Goal: Information Seeking & Learning: Learn about a topic

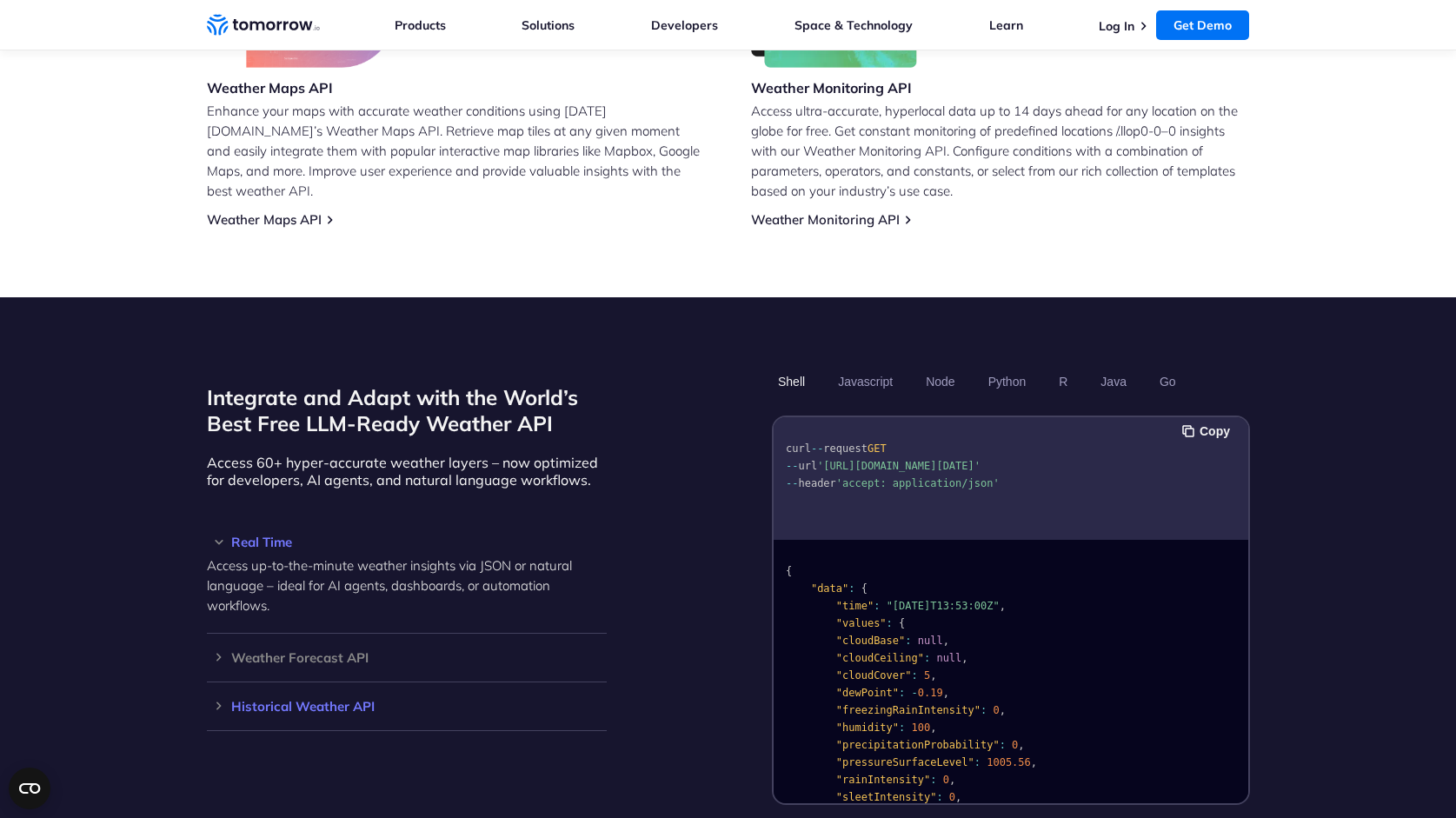
click at [345, 617] on h3 "Historical Weather API" at bounding box center [406, 706] width 400 height 13
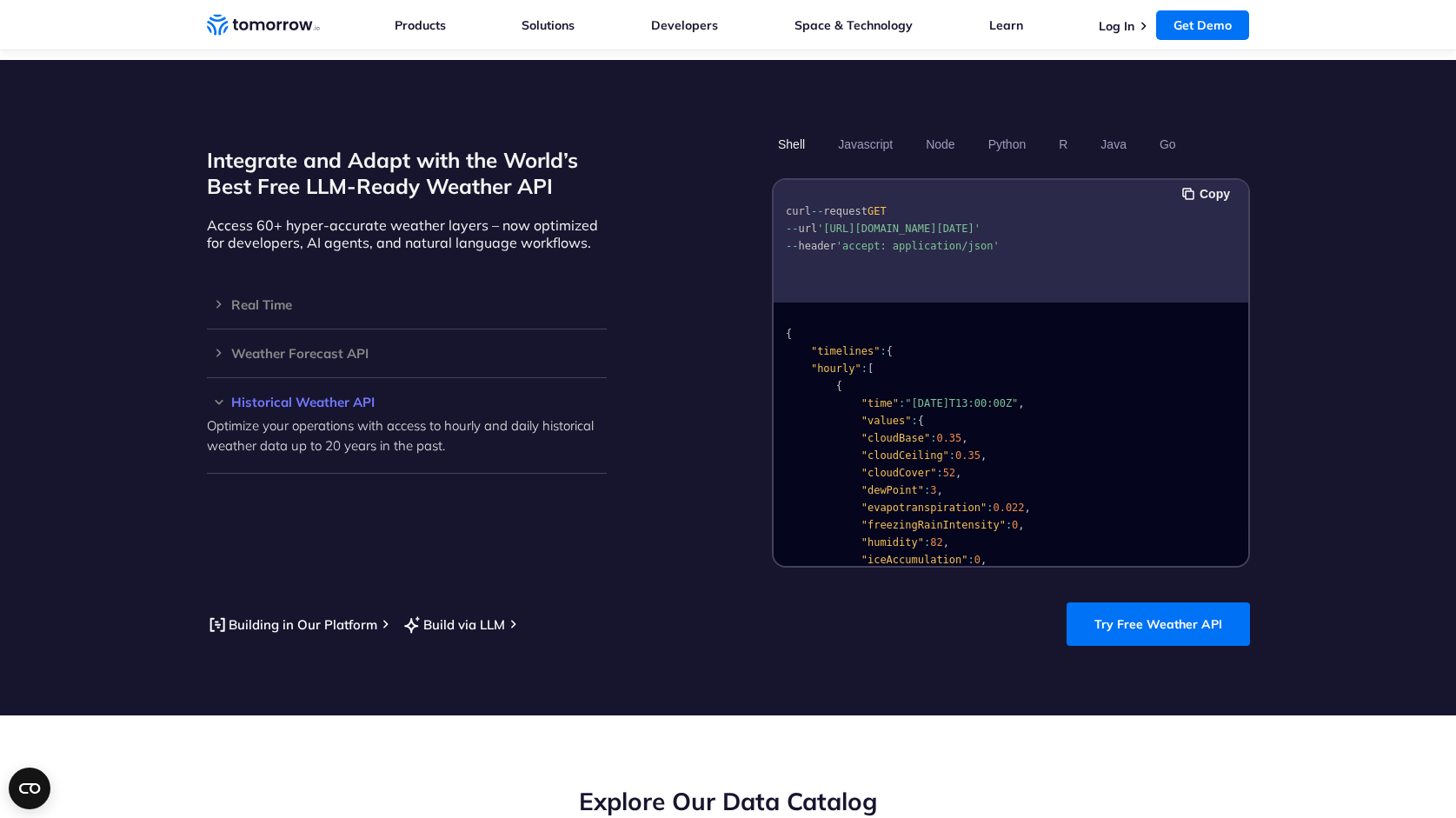
scroll to position [1452, 0]
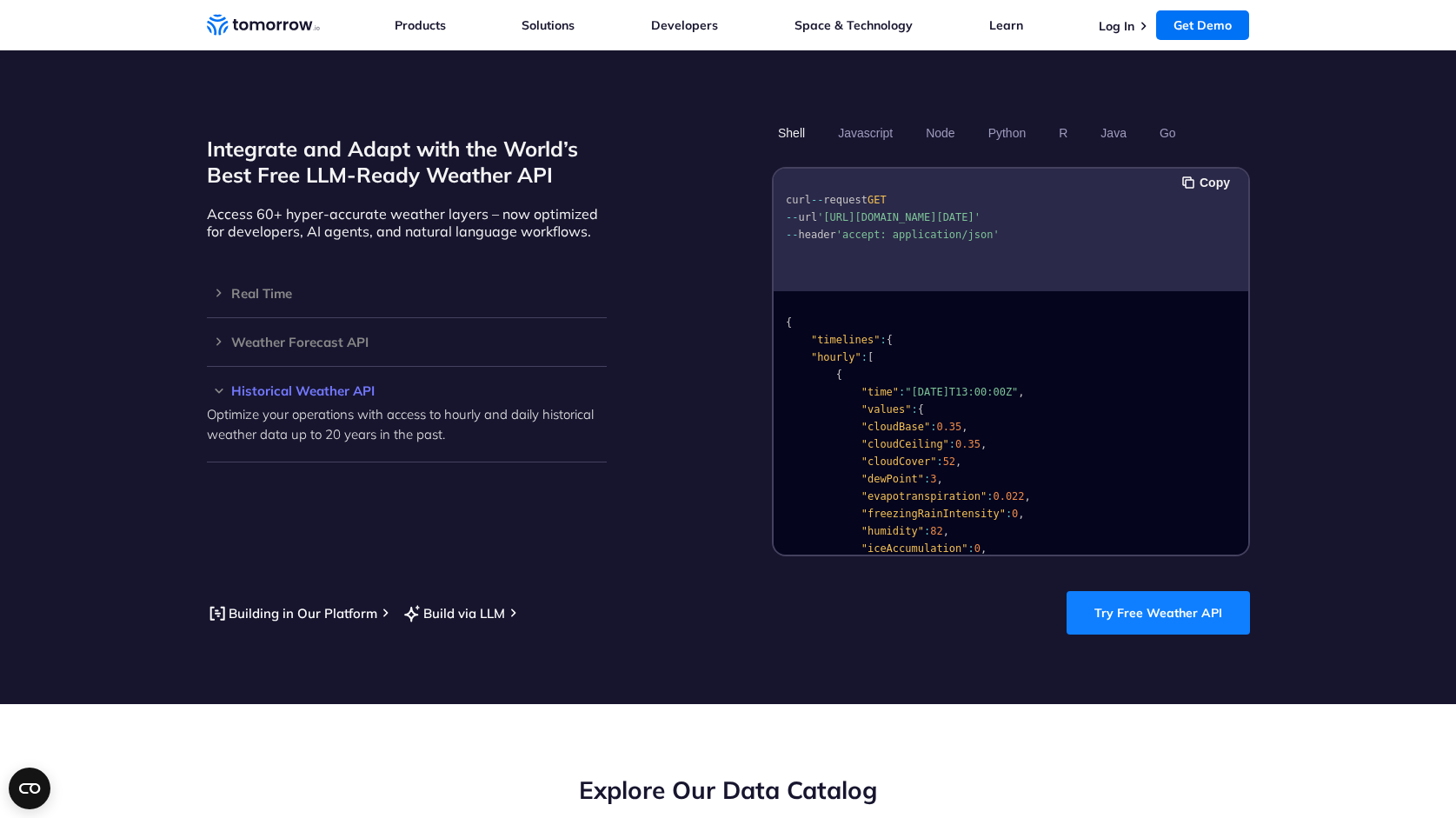
click at [1153, 591] on link "Try Free Weather API" at bounding box center [1158, 613] width 183 height 44
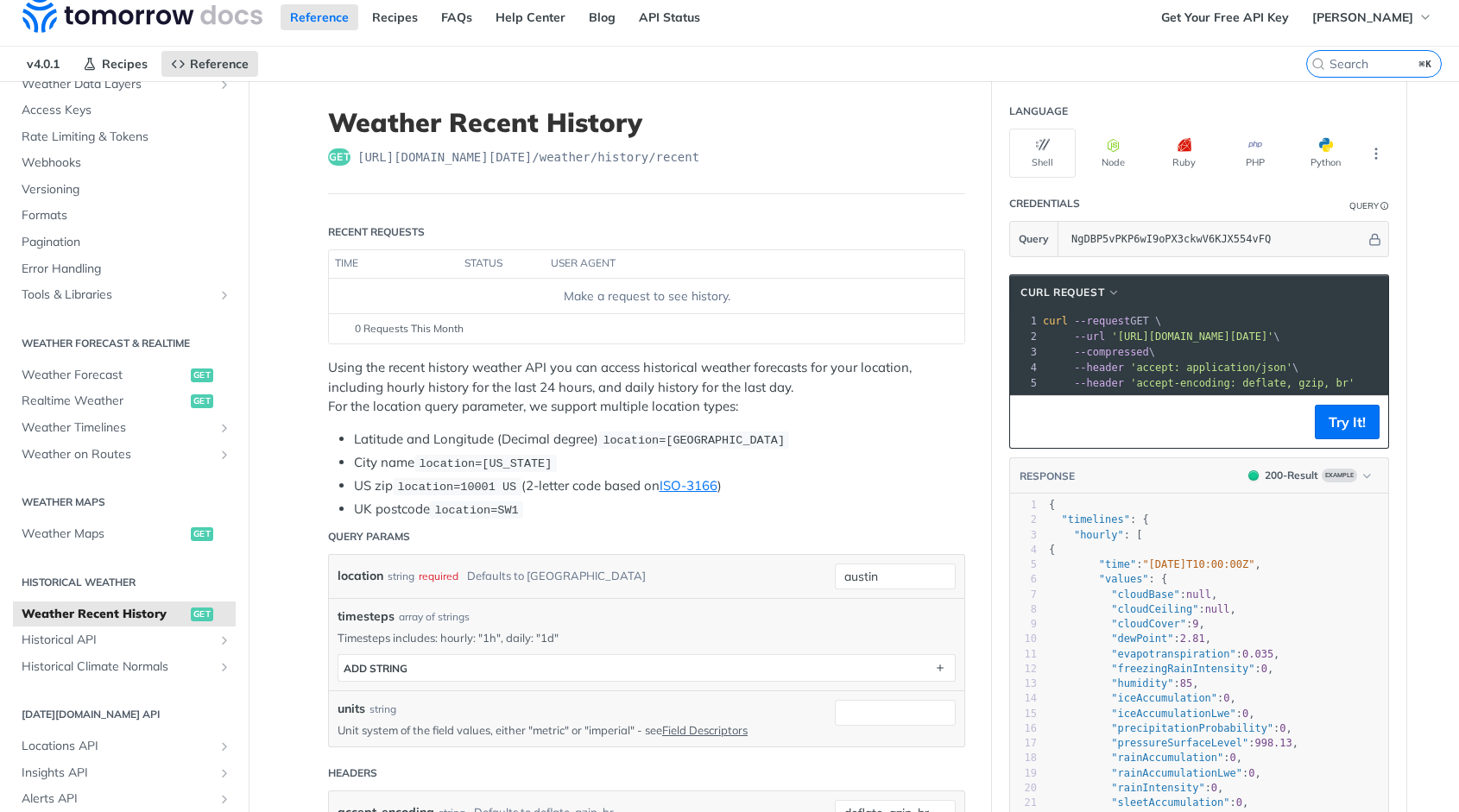
scroll to position [143, 0]
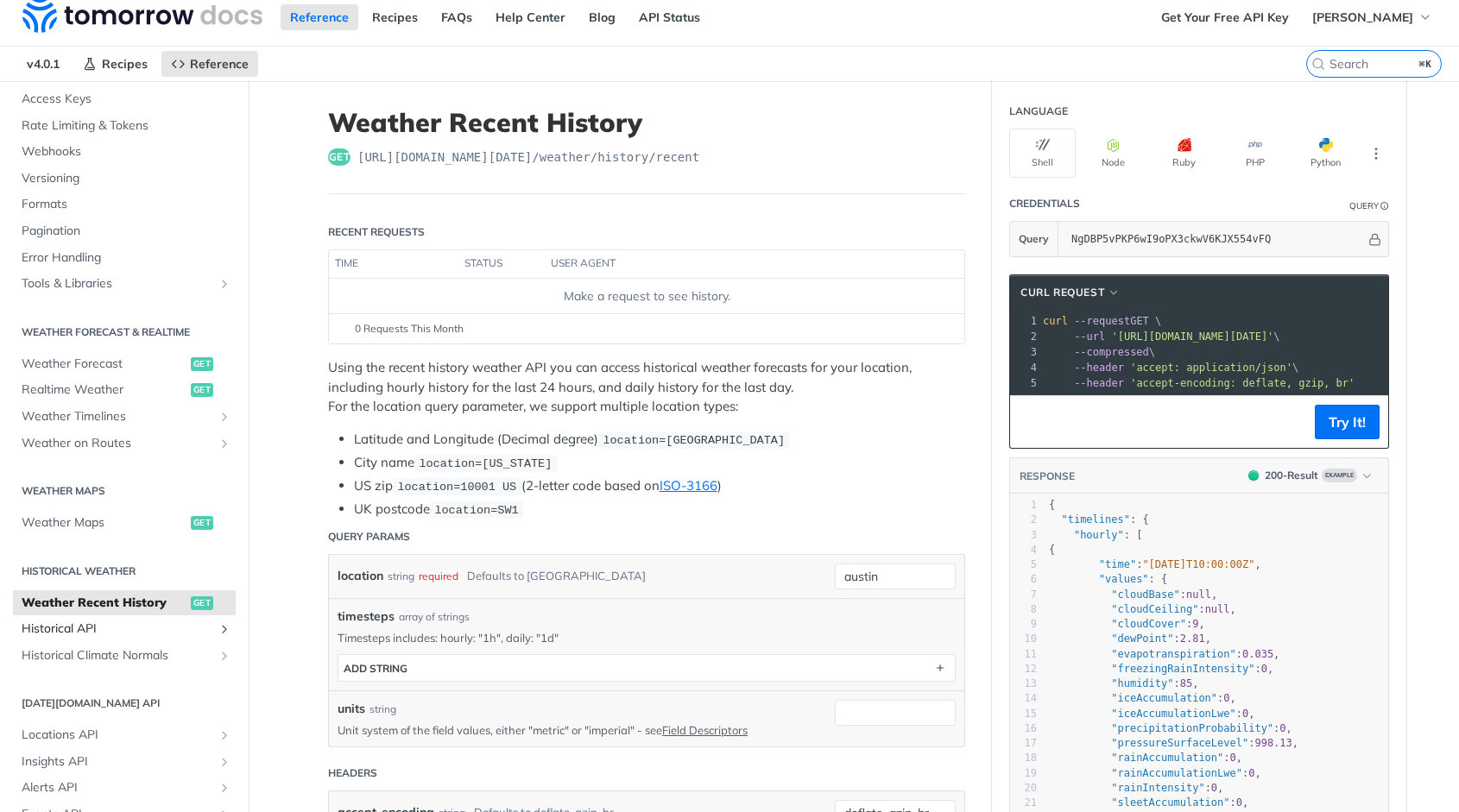
click at [111, 634] on span "Historical API" at bounding box center [117, 629] width 191 height 17
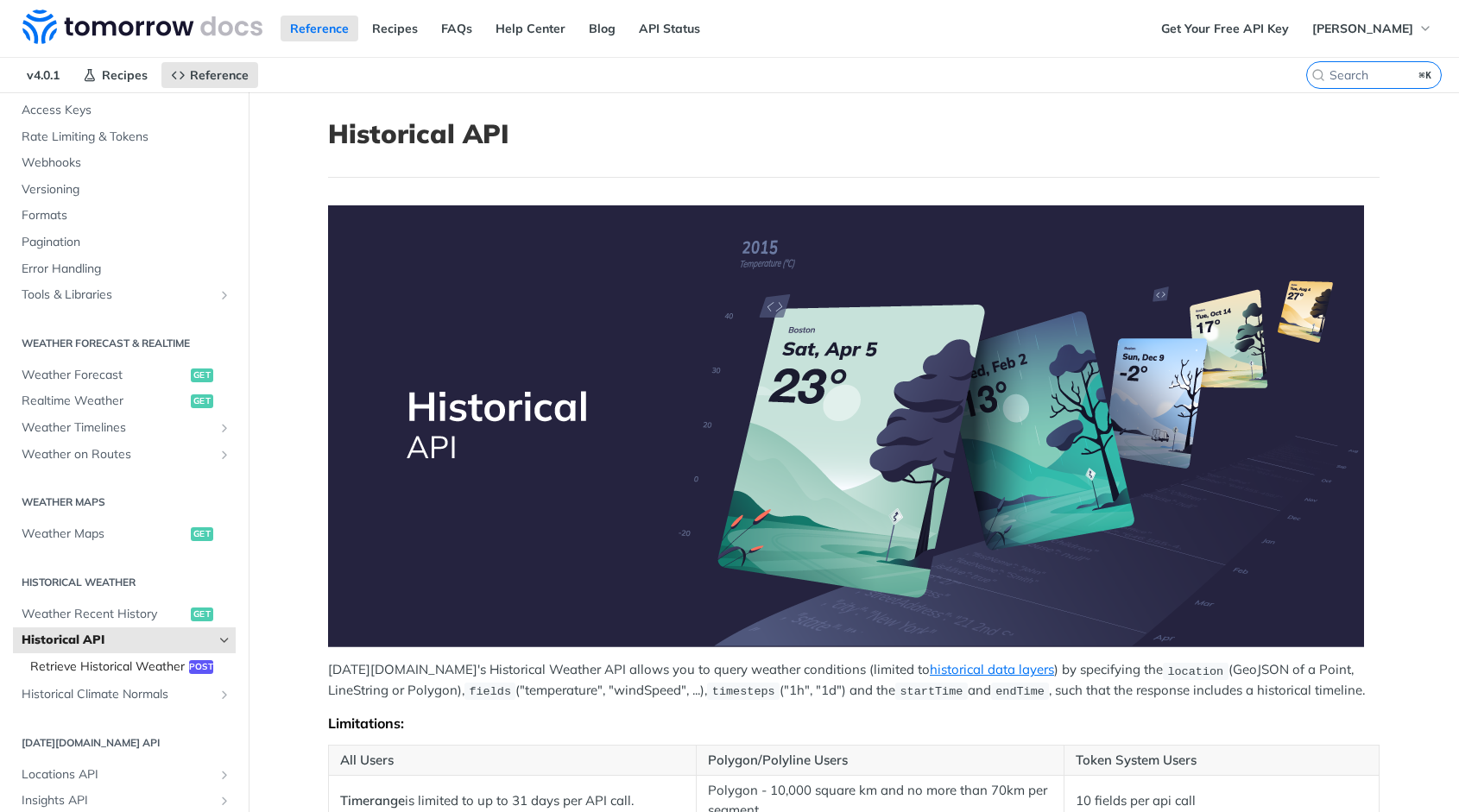
click at [87, 676] on span "Retrieve Historical Weather" at bounding box center [107, 667] width 154 height 17
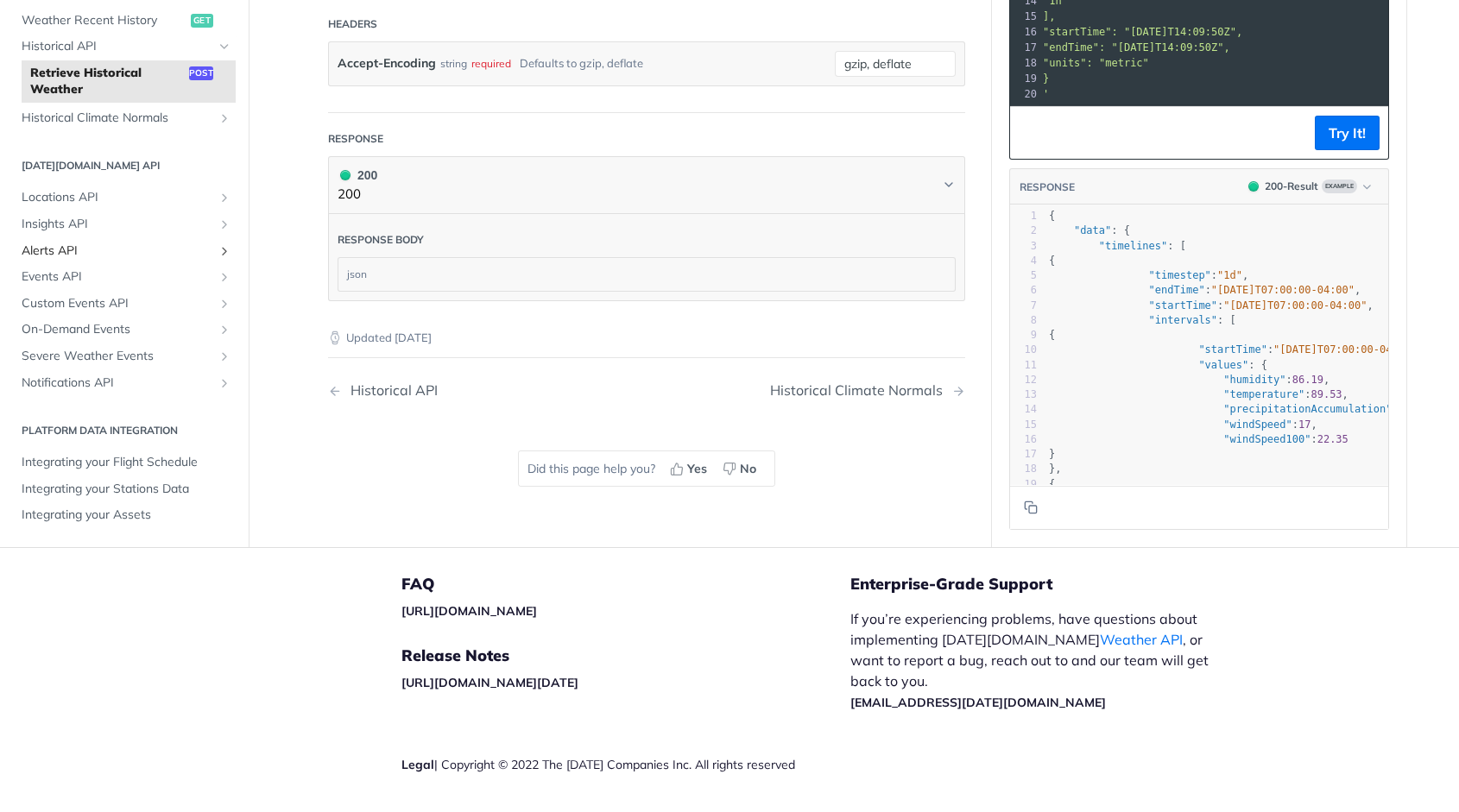
scroll to position [370, 0]
